Goal: Transaction & Acquisition: Purchase product/service

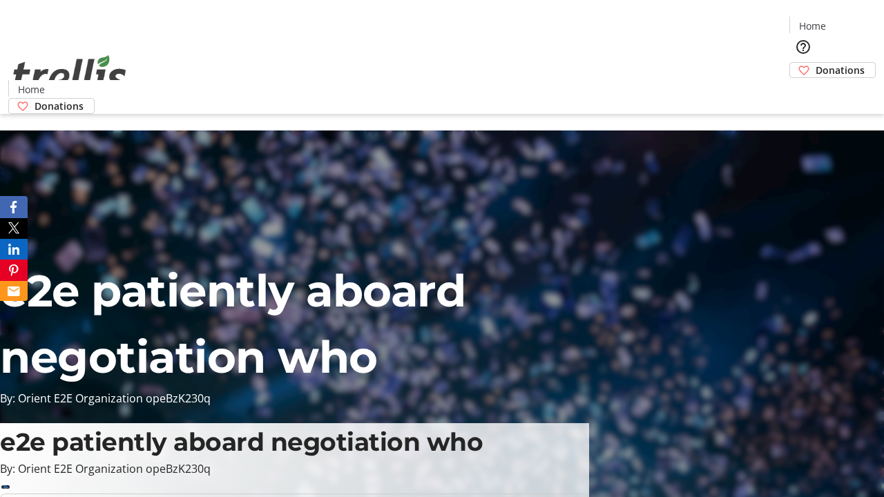
click at [816, 63] on span "Donations" at bounding box center [840, 70] width 49 height 15
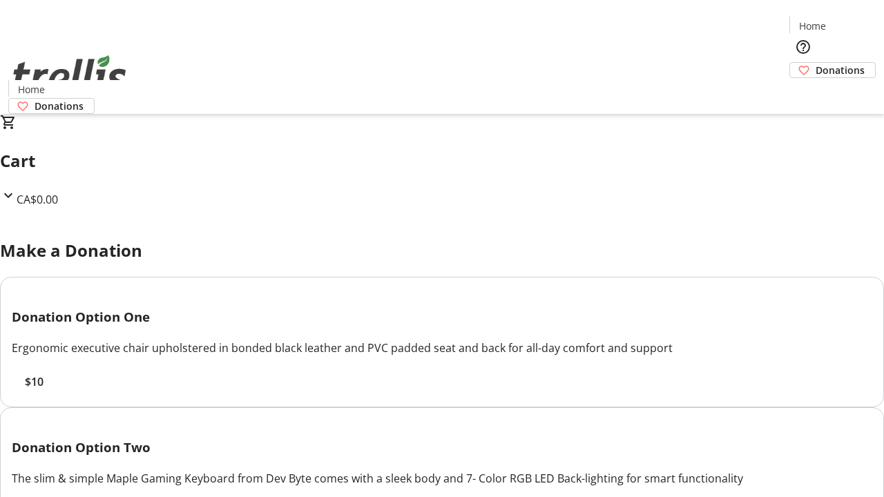
click at [44, 390] on span "$10" at bounding box center [34, 382] width 19 height 17
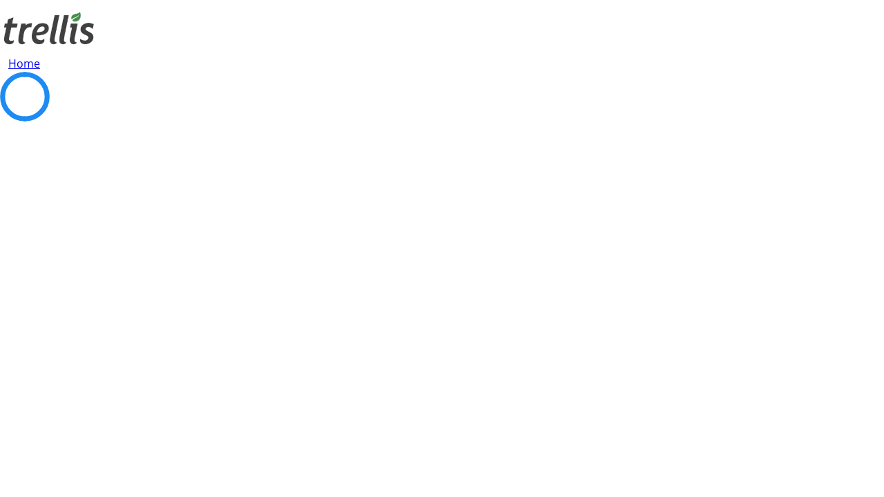
select select "CA"
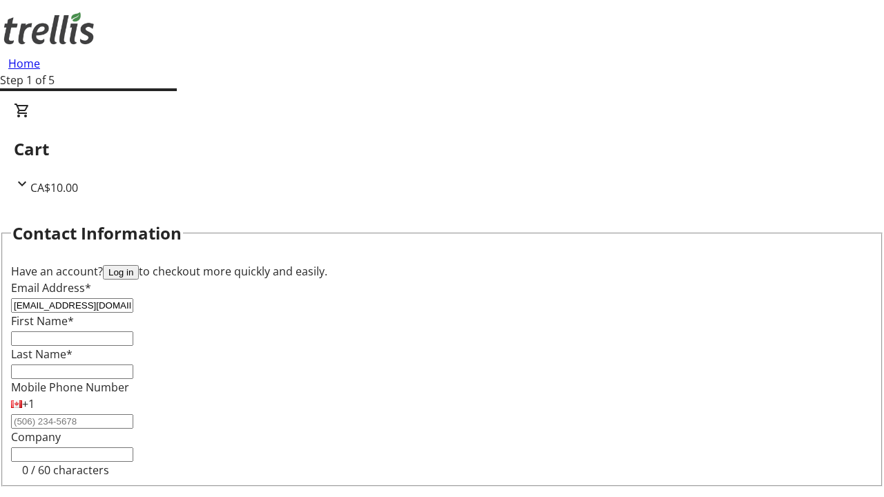
type input "[EMAIL_ADDRESS][DOMAIN_NAME]"
type input "Greyson"
type input "[PERSON_NAME]"
type input "[STREET_ADDRESS][PERSON_NAME]"
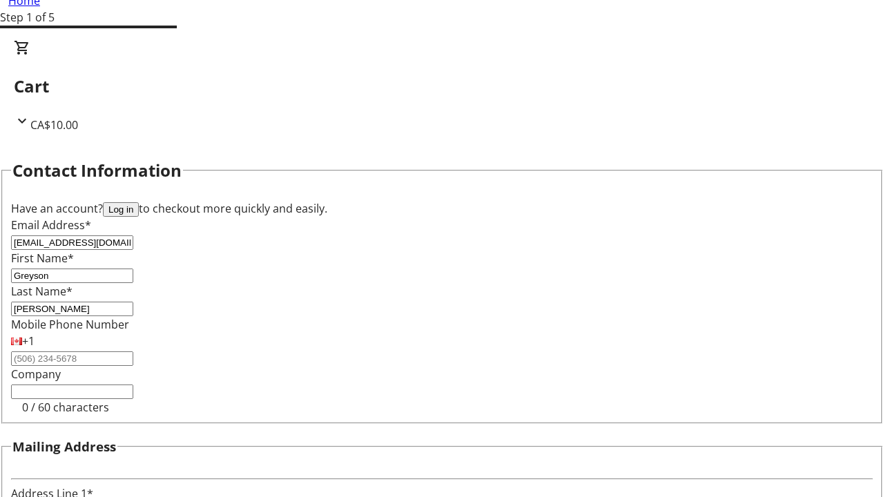
type input "Kelowna"
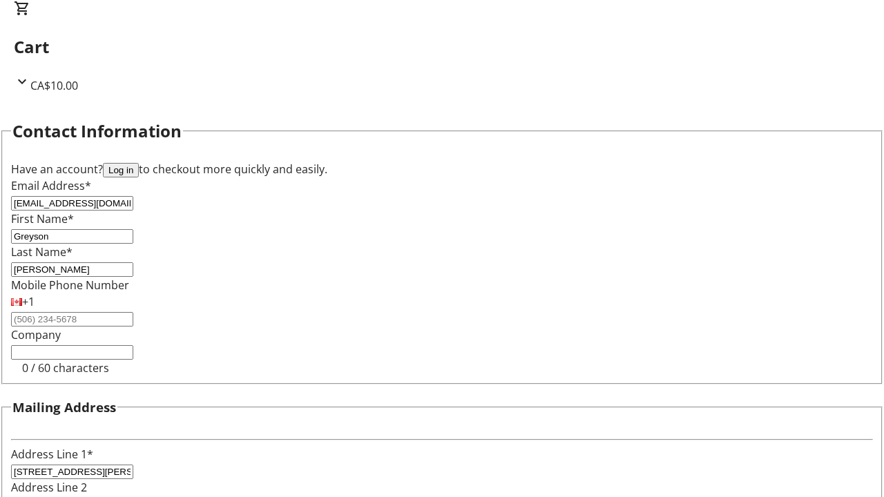
select select "BC"
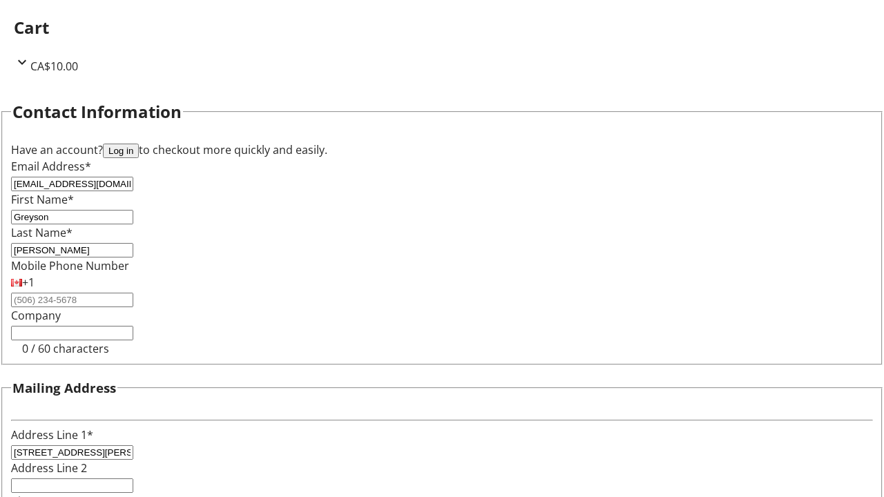
type input "Kelowna"
type input "V1Y 0C2"
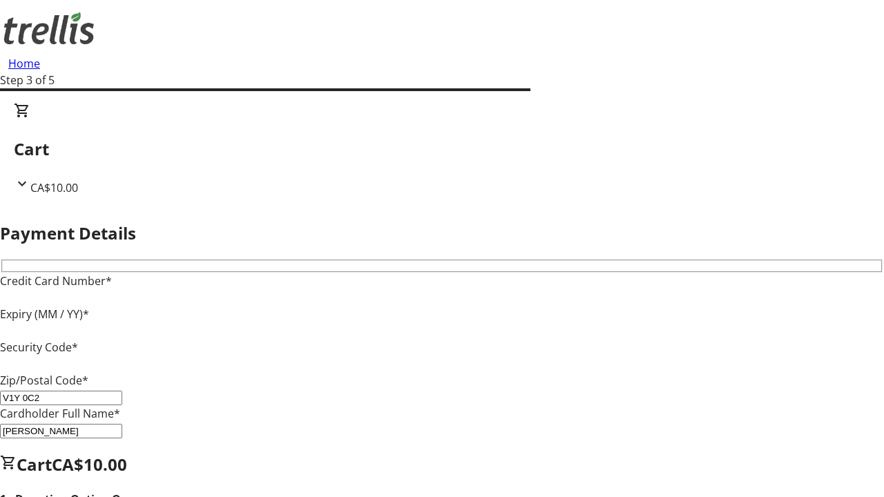
type input "V1Y 0C2"
